Goal: Transaction & Acquisition: Purchase product/service

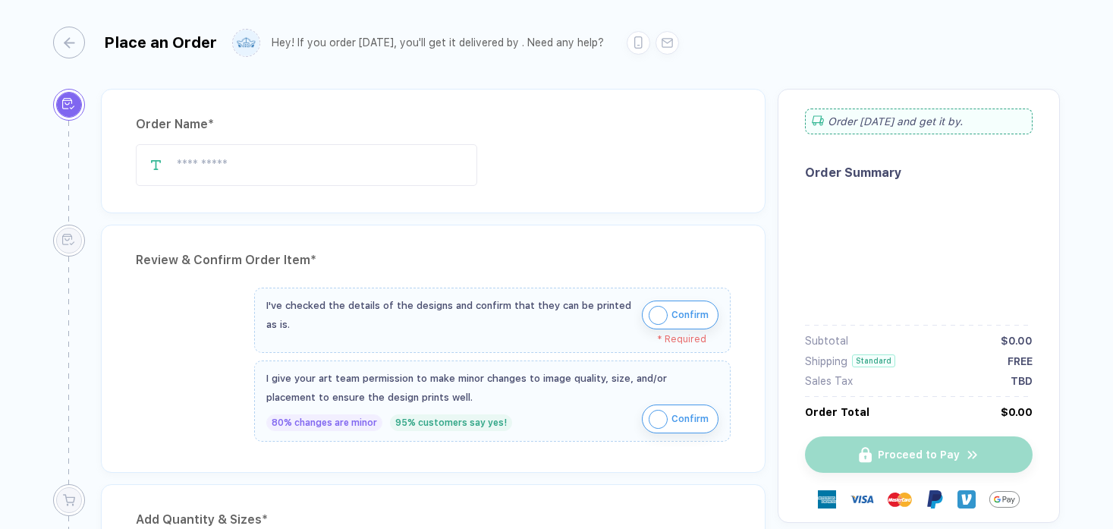
type input "**********"
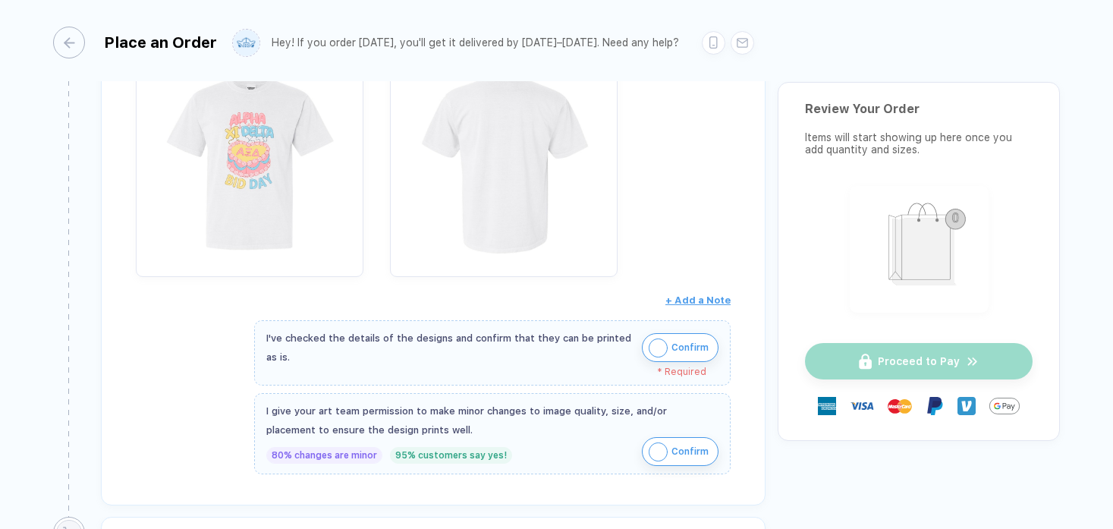
scroll to position [306, 0]
click at [682, 341] on span "Confirm" at bounding box center [689, 344] width 37 height 24
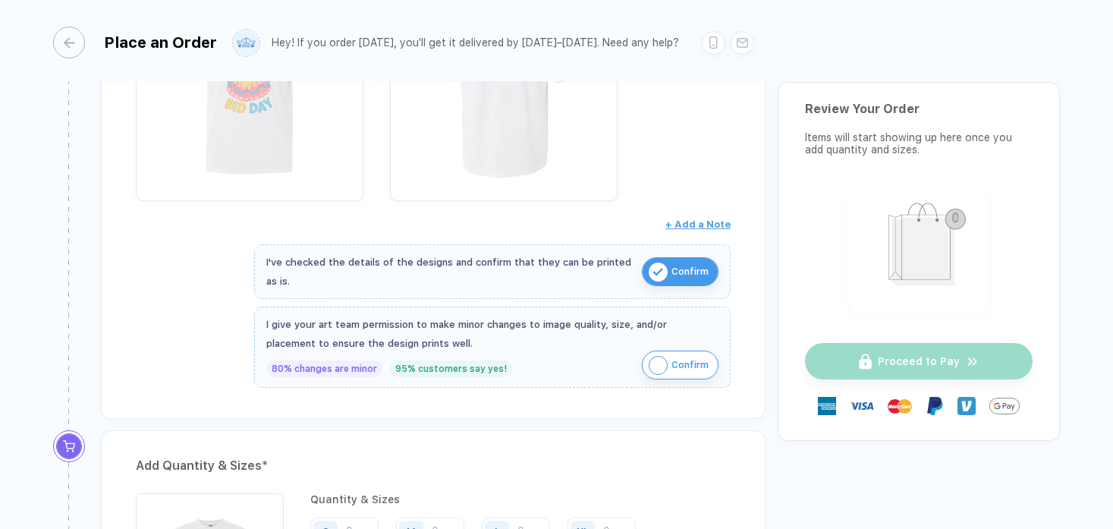
scroll to position [382, 0]
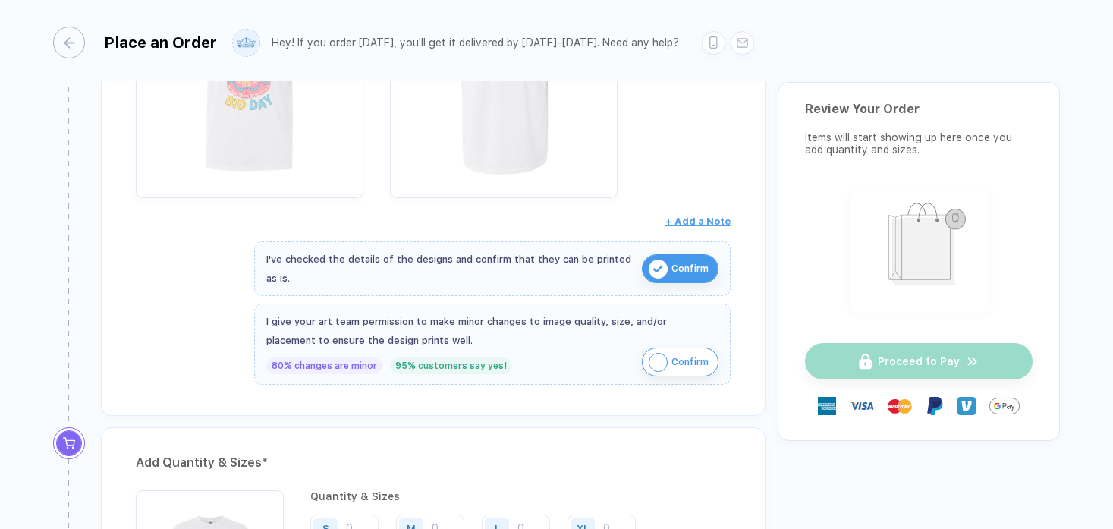
click at [664, 365] on button "Confirm" at bounding box center [680, 361] width 77 height 29
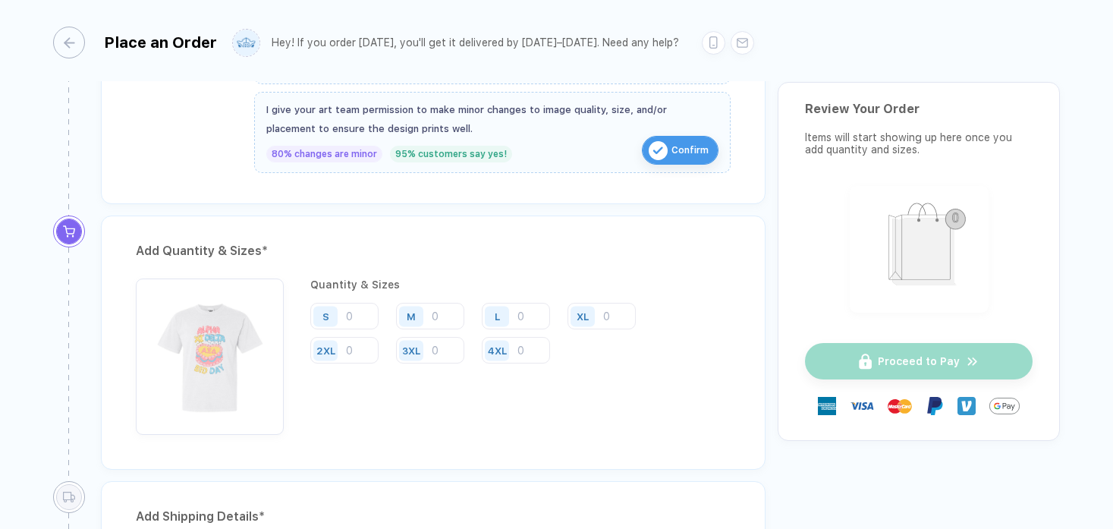
scroll to position [605, 0]
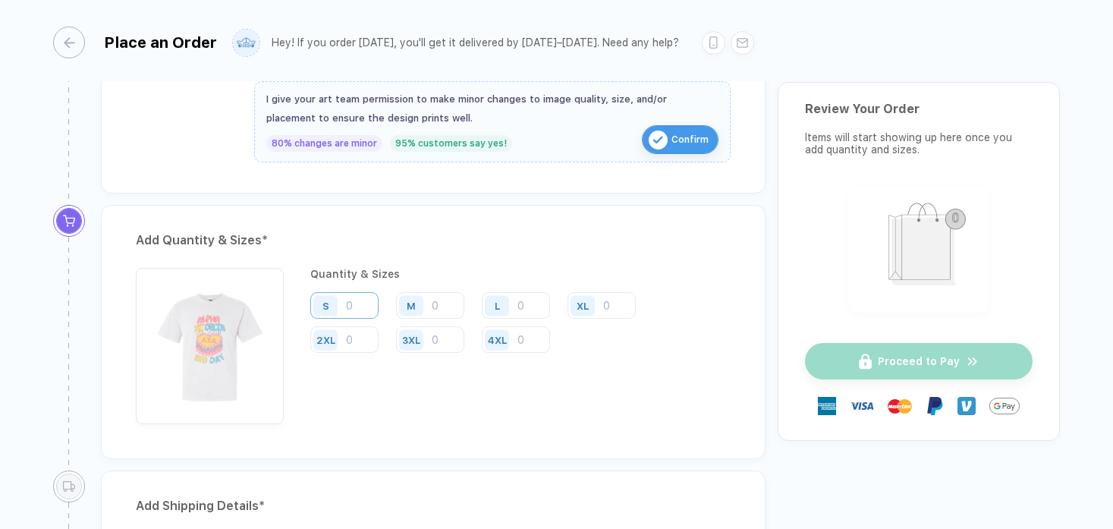
click at [355, 300] on input "number" at bounding box center [344, 305] width 68 height 27
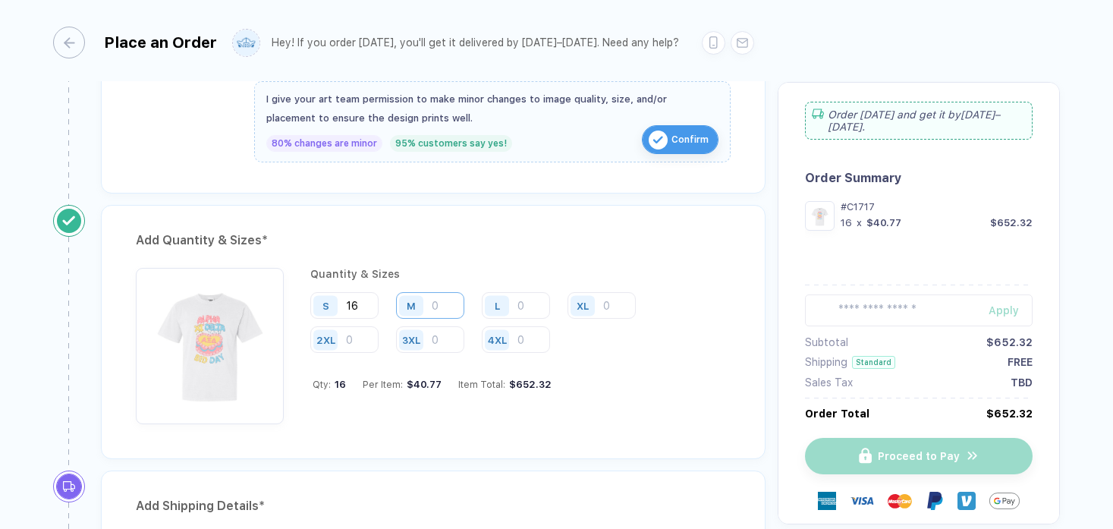
type input "16"
click at [432, 299] on input "number" at bounding box center [430, 305] width 68 height 27
type input "23"
click at [523, 298] on input "number" at bounding box center [516, 305] width 68 height 27
type input "8"
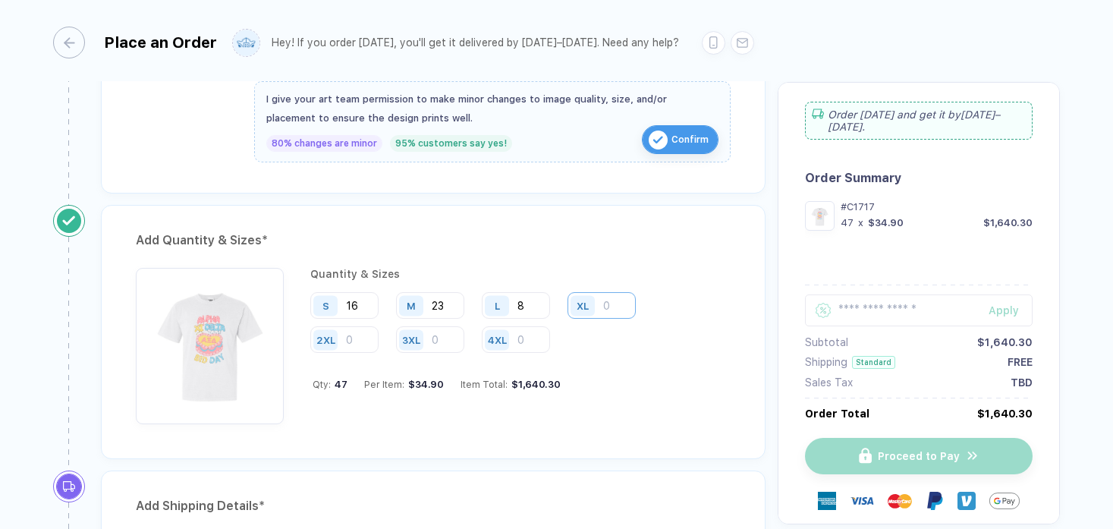
click at [608, 303] on input "number" at bounding box center [601, 305] width 68 height 27
type input "4"
click at [438, 338] on input "number" at bounding box center [430, 339] width 68 height 27
click at [346, 341] on input "number" at bounding box center [344, 339] width 68 height 27
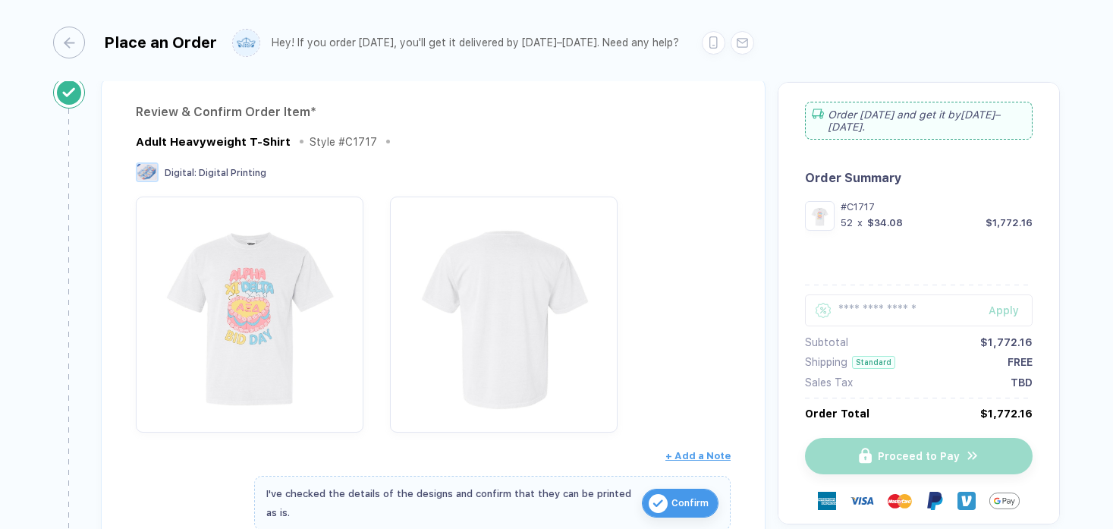
scroll to position [0, 0]
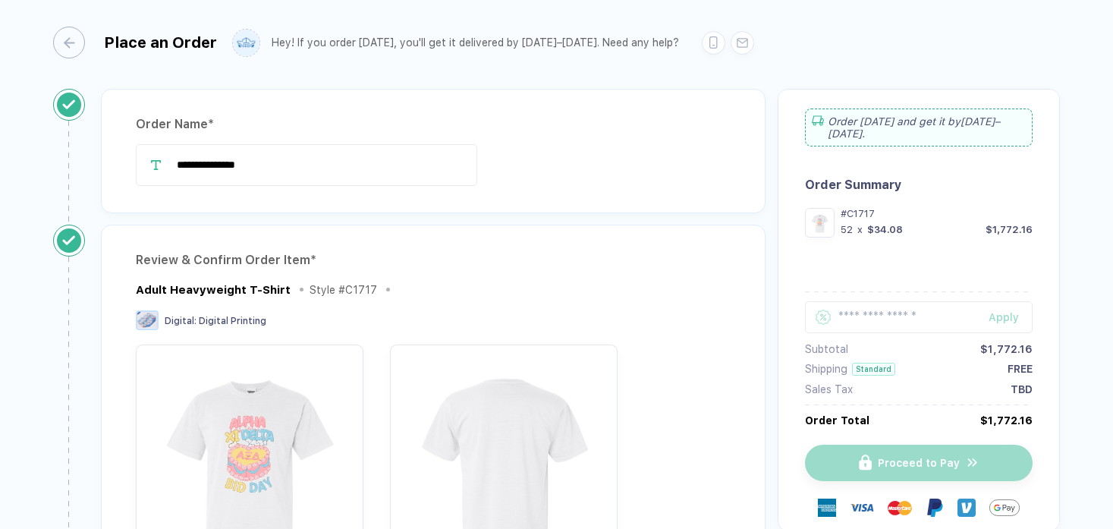
type input "1"
